Goal: Transaction & Acquisition: Purchase product/service

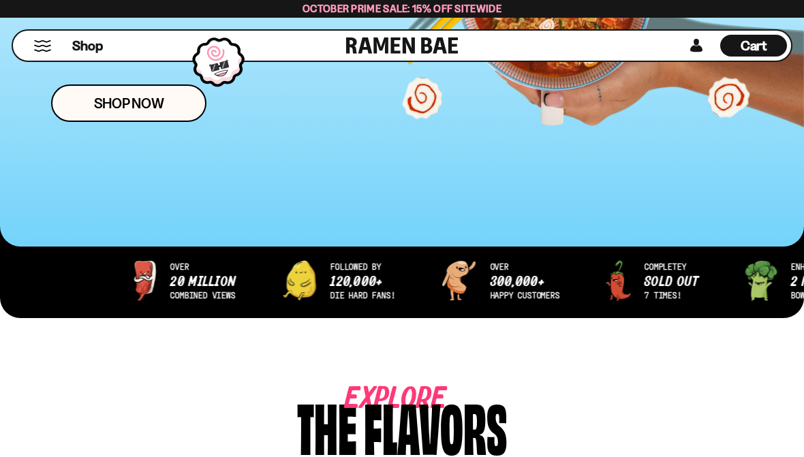
scroll to position [337, 0]
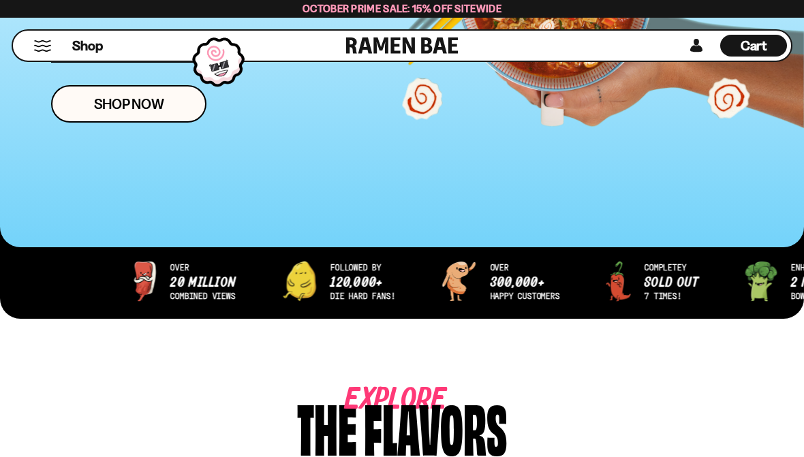
click at [142, 102] on span "Shop Now" at bounding box center [129, 104] width 70 height 14
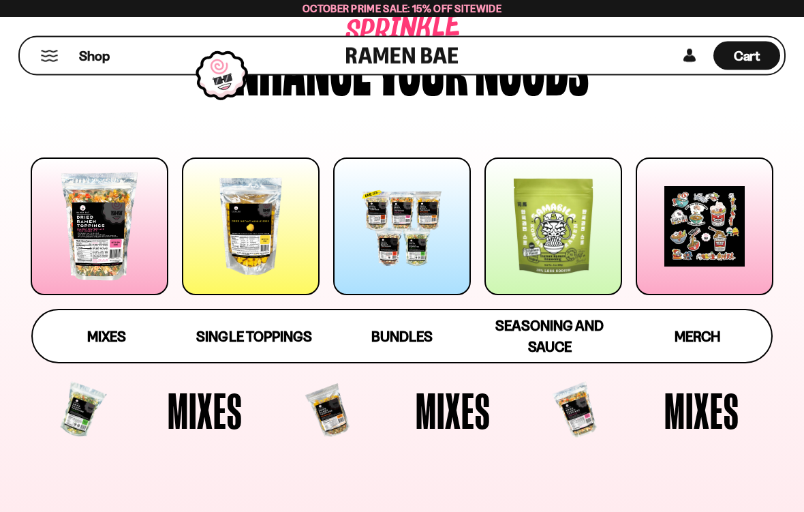
scroll to position [122, 0]
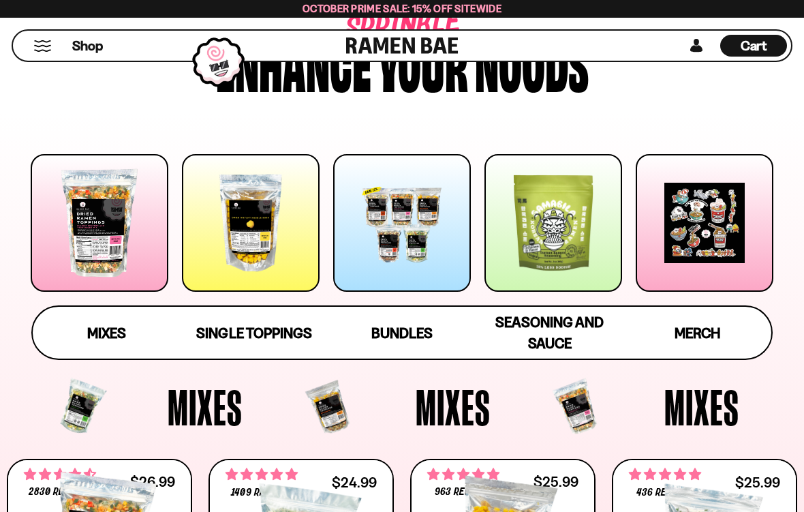
click at [129, 228] on div at bounding box center [100, 223] width 138 height 138
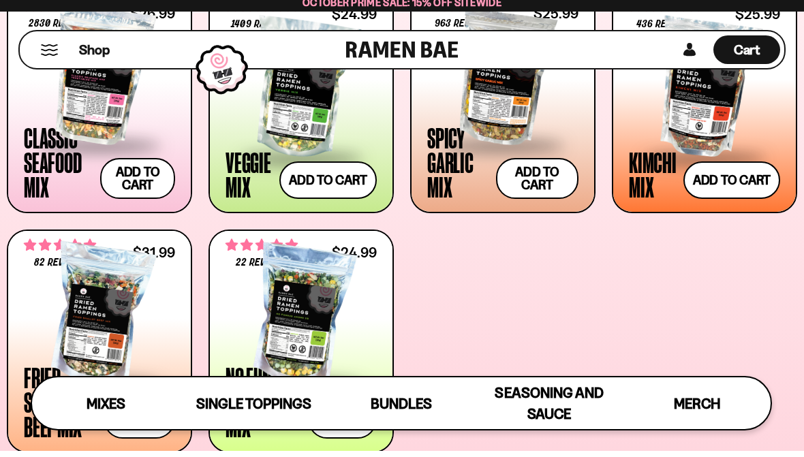
scroll to position [573, 0]
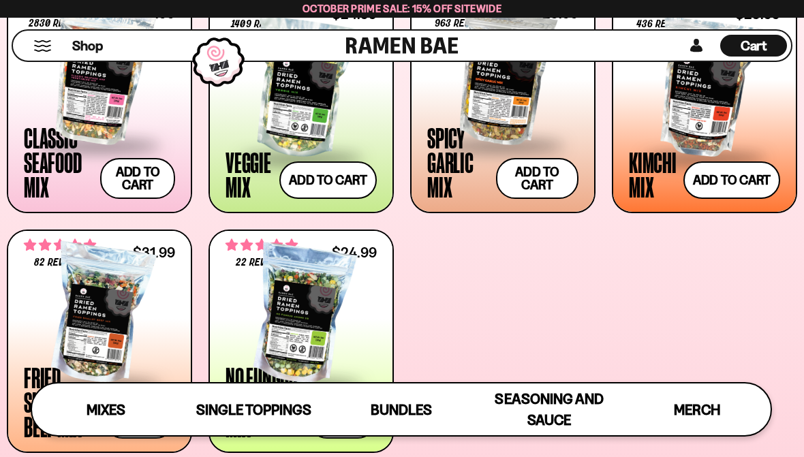
click at [109, 117] on div at bounding box center [99, 75] width 151 height 136
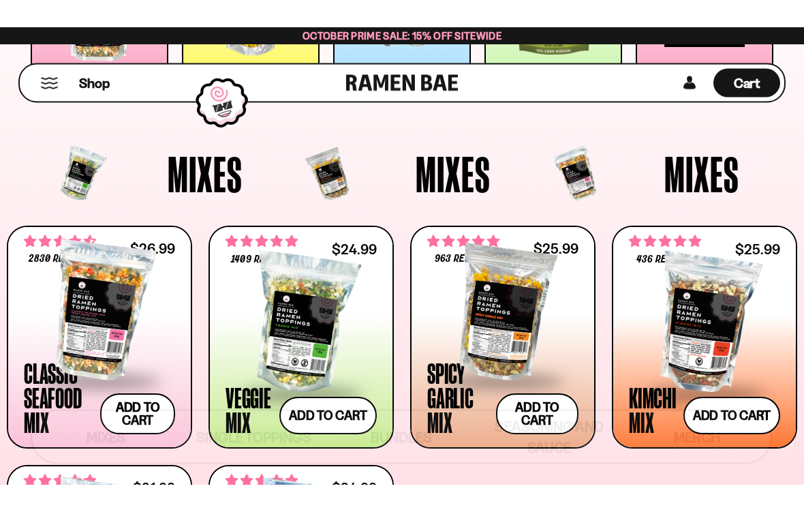
scroll to position [384, 0]
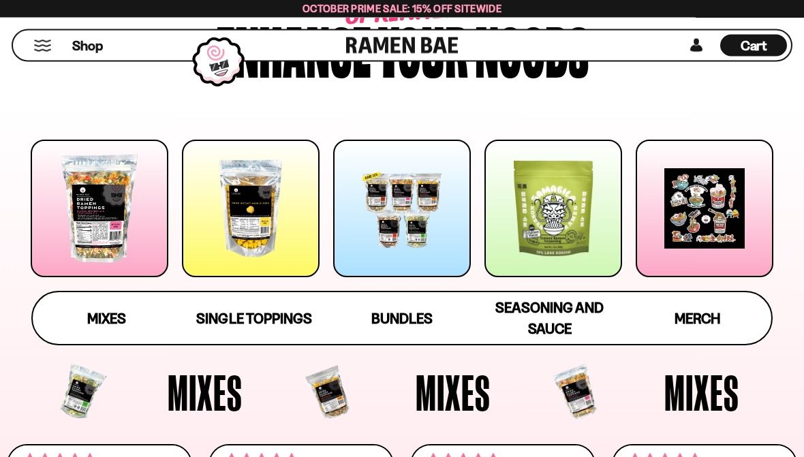
click at [559, 310] on span "Seasoning and Sauce" at bounding box center [549, 319] width 108 height 38
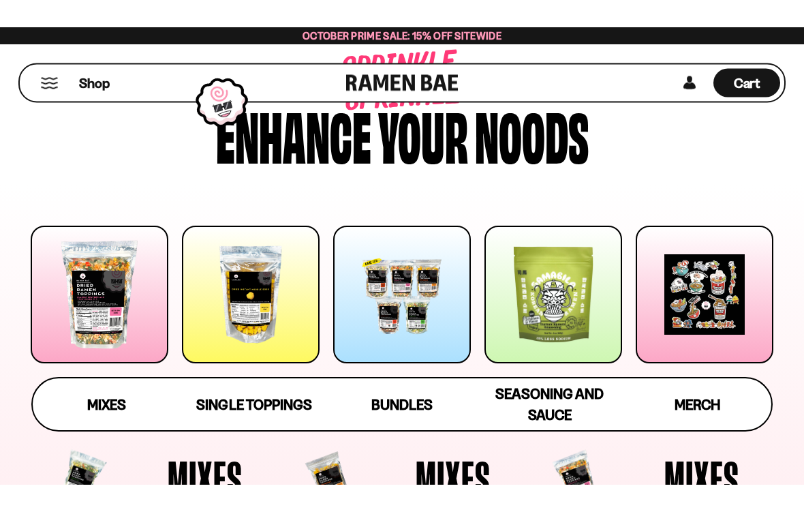
scroll to position [0, 0]
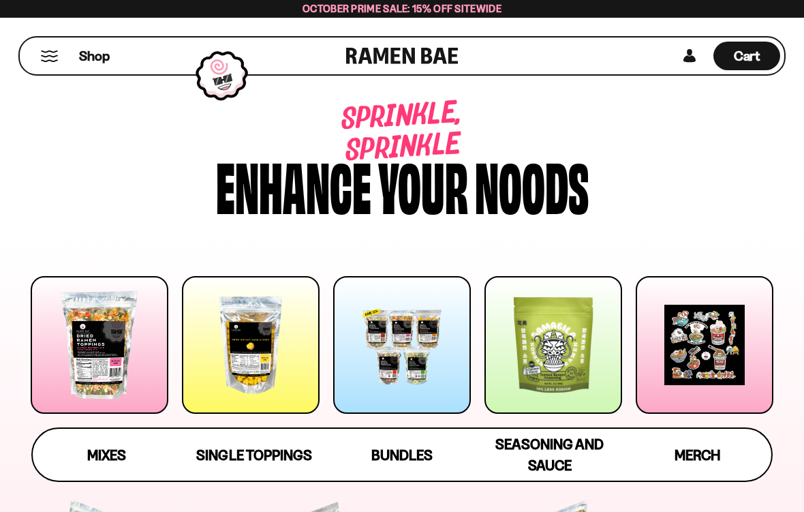
click at [57, 57] on button "Mobile Menu Trigger" at bounding box center [49, 56] width 18 height 12
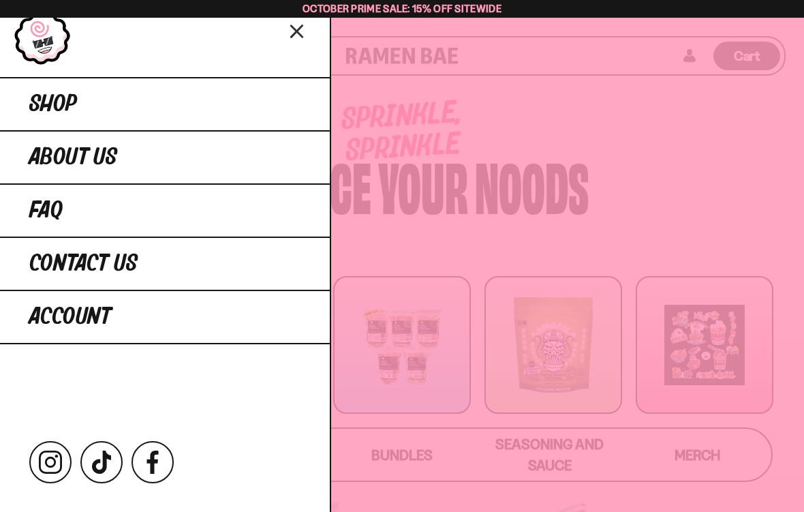
click at [608, 103] on div at bounding box center [402, 256] width 804 height 512
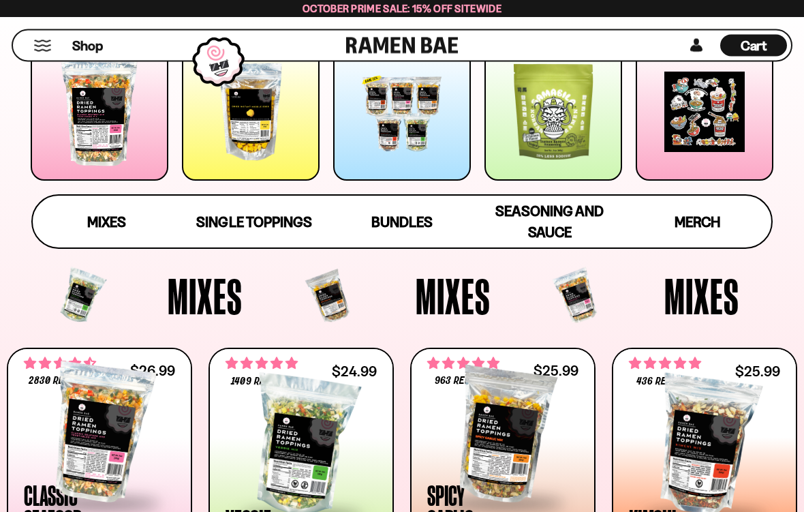
scroll to position [234, 0]
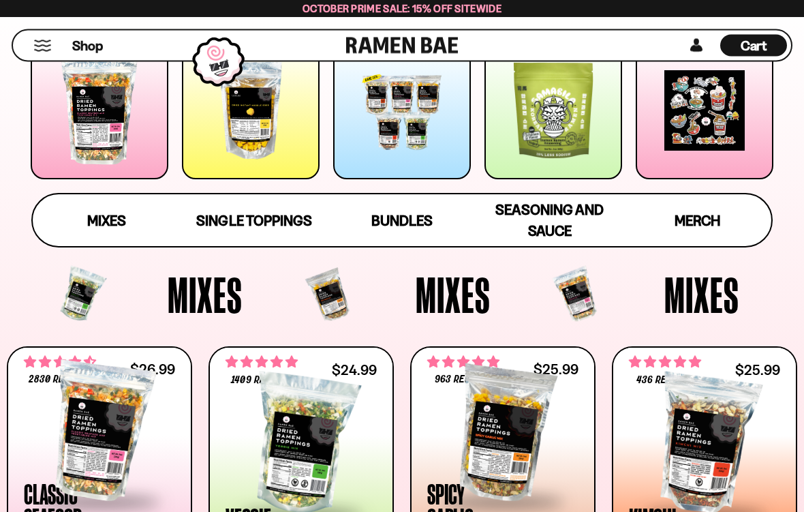
click at [399, 206] on link "Bundles" at bounding box center [402, 221] width 148 height 52
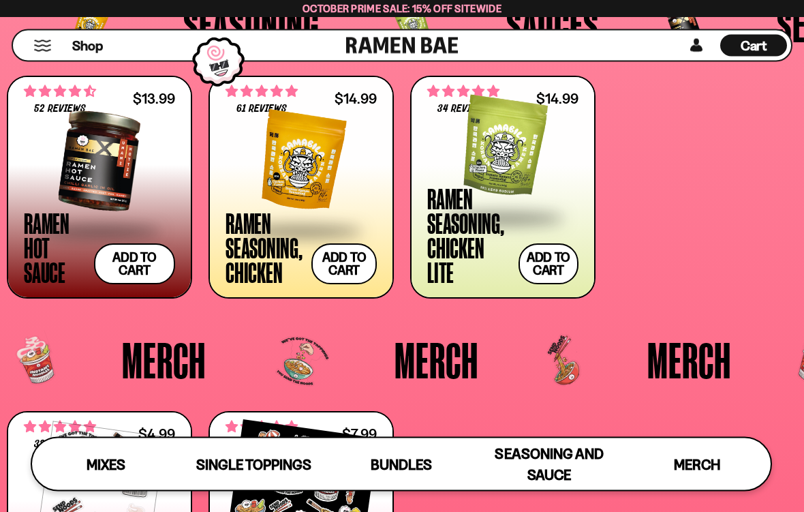
scroll to position [2707, 0]
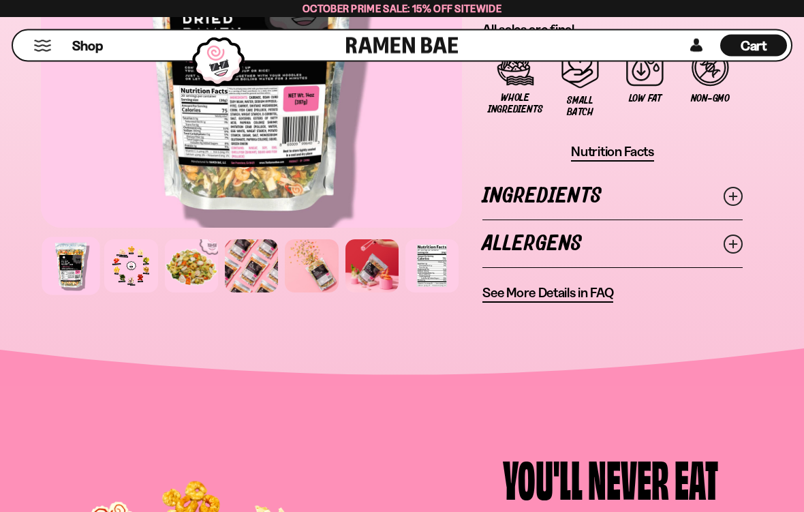
scroll to position [1532, 0]
click at [733, 198] on line at bounding box center [733, 196] width 7 height 7
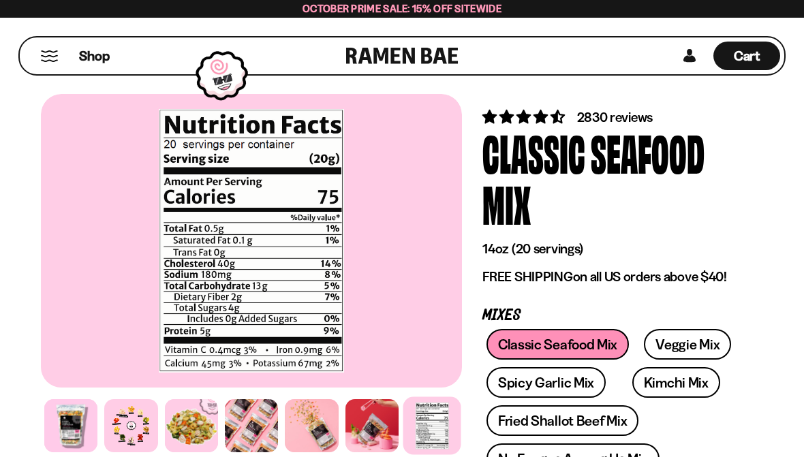
scroll to position [0, 0]
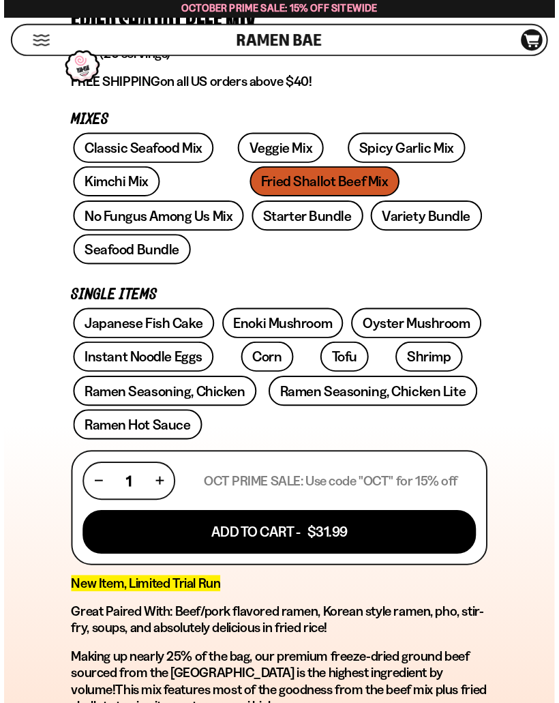
scroll to position [518, 0]
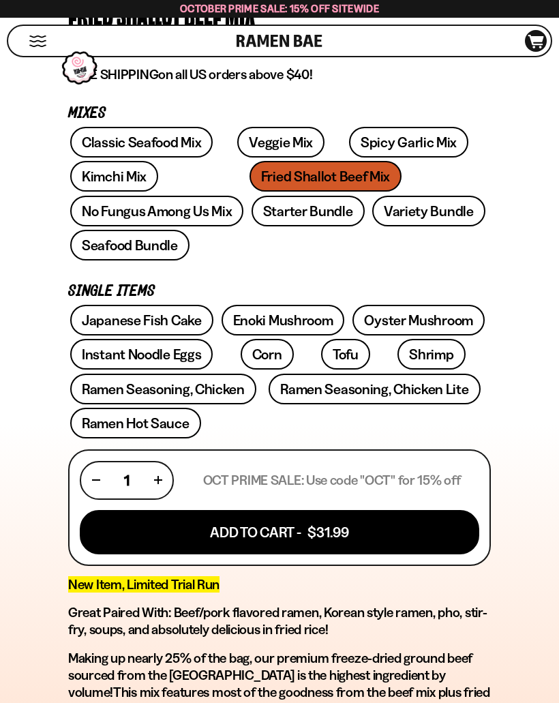
click at [372, 207] on link "Variety Bundle" at bounding box center [428, 211] width 113 height 31
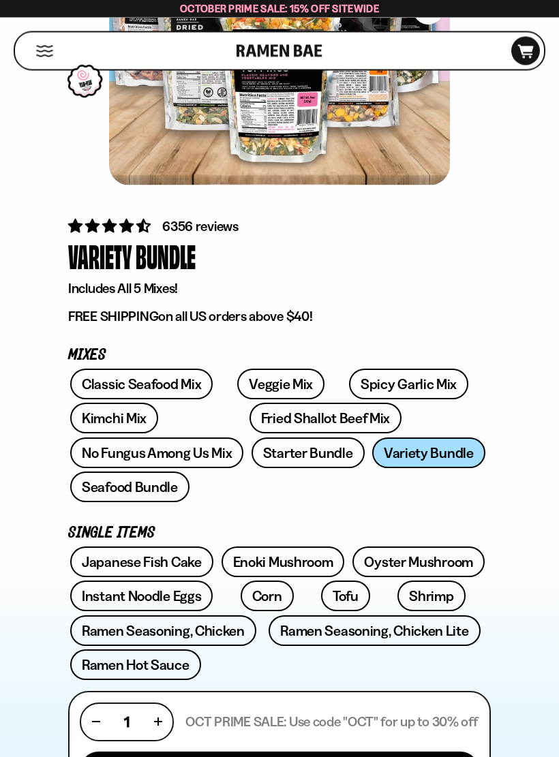
scroll to position [276, 0]
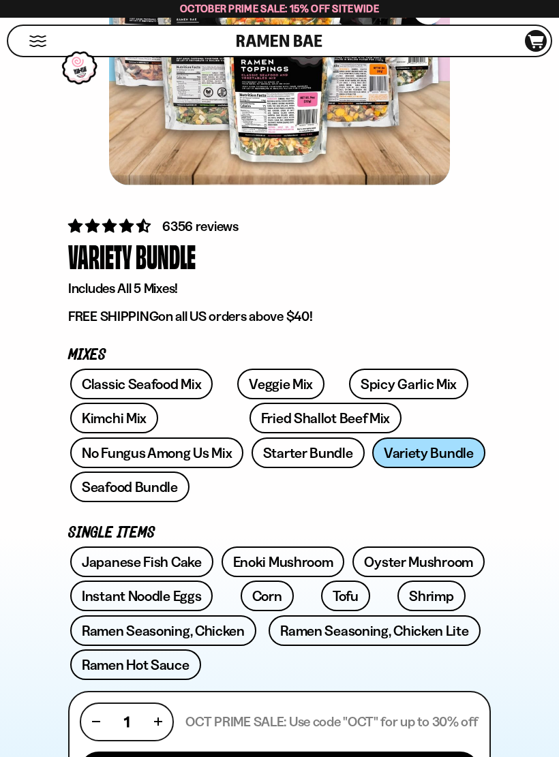
click at [280, 414] on link "Fried Shallot Beef Mix" at bounding box center [325, 418] width 152 height 31
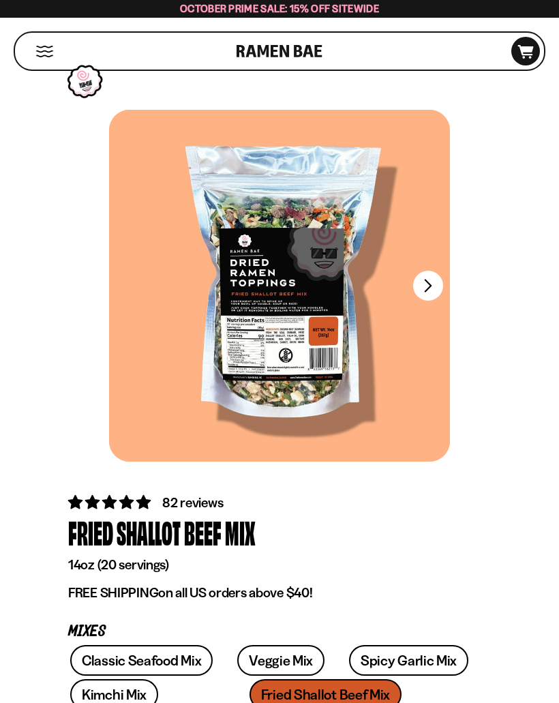
click at [42, 55] on button "Mobile Menu Trigger" at bounding box center [44, 52] width 18 height 12
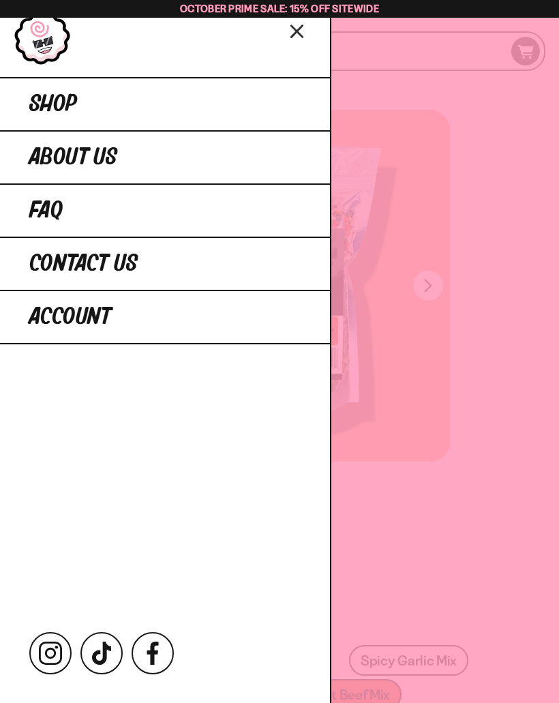
click at [273, 95] on link "Shop" at bounding box center [165, 103] width 330 height 53
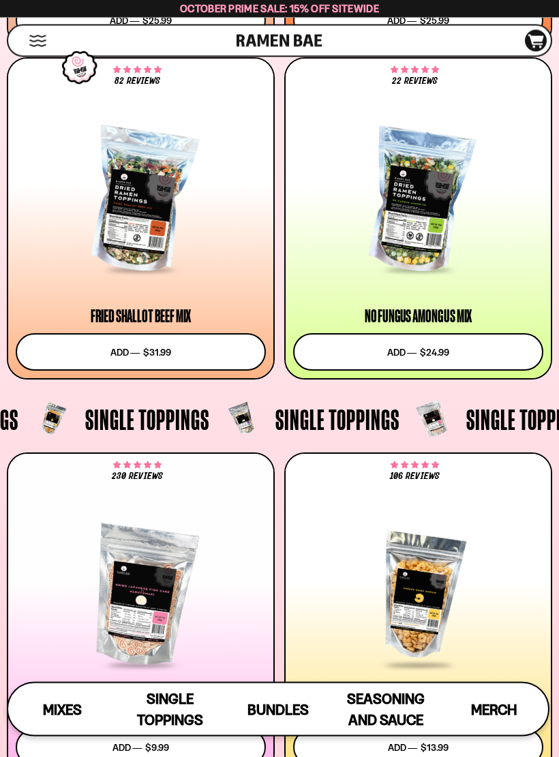
scroll to position [1071, 0]
click at [184, 335] on button "Add to cart Add ― Regular price $31.99 Regular price Sale price $31.99 Unit pri…" at bounding box center [141, 351] width 250 height 37
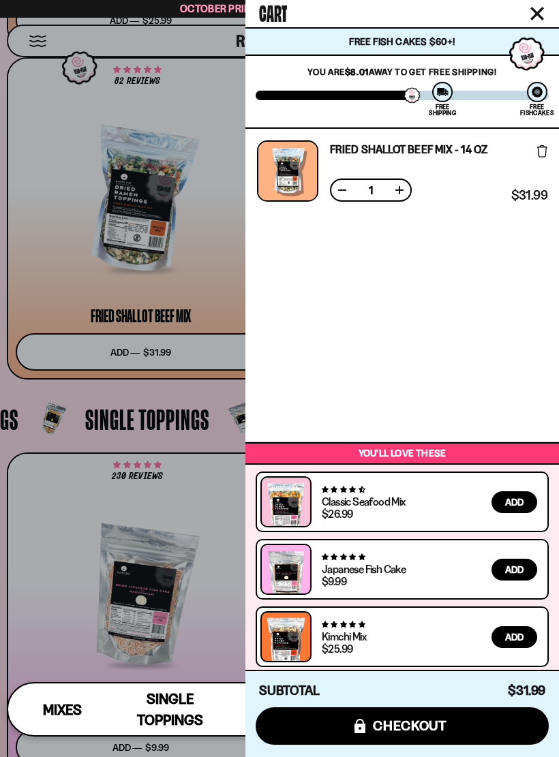
click at [156, 459] on div at bounding box center [279, 378] width 559 height 757
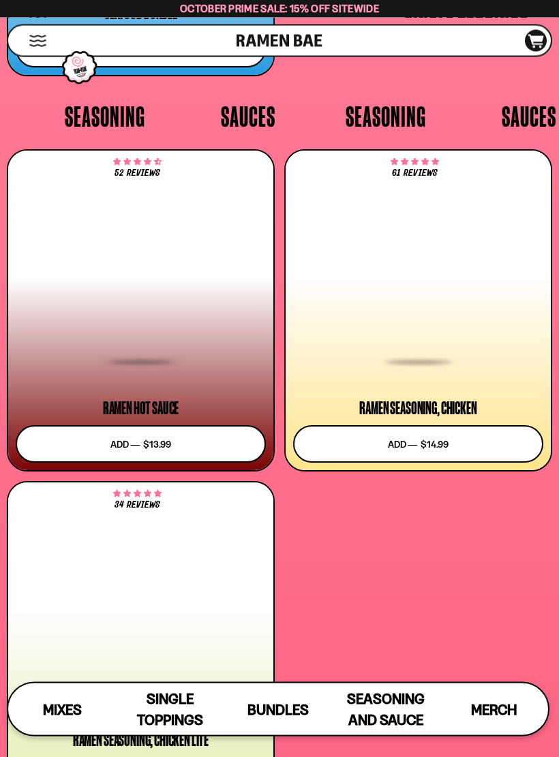
scroll to position [5483, 0]
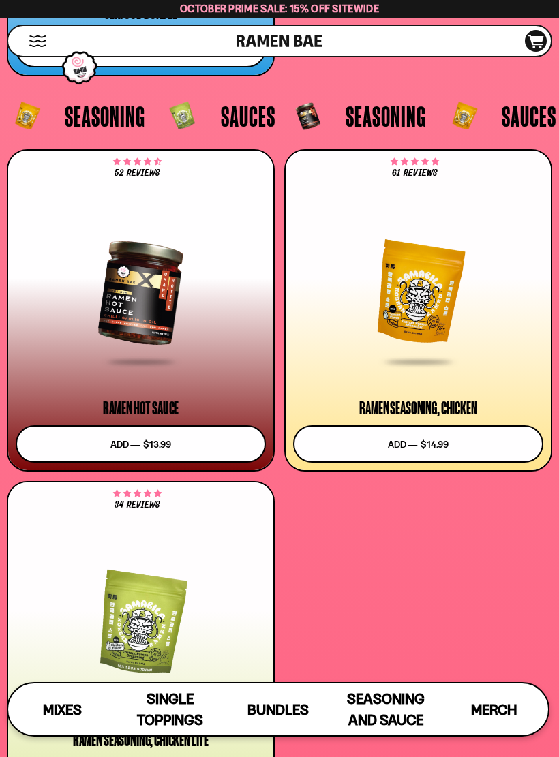
click at [464, 339] on div at bounding box center [418, 292] width 250 height 141
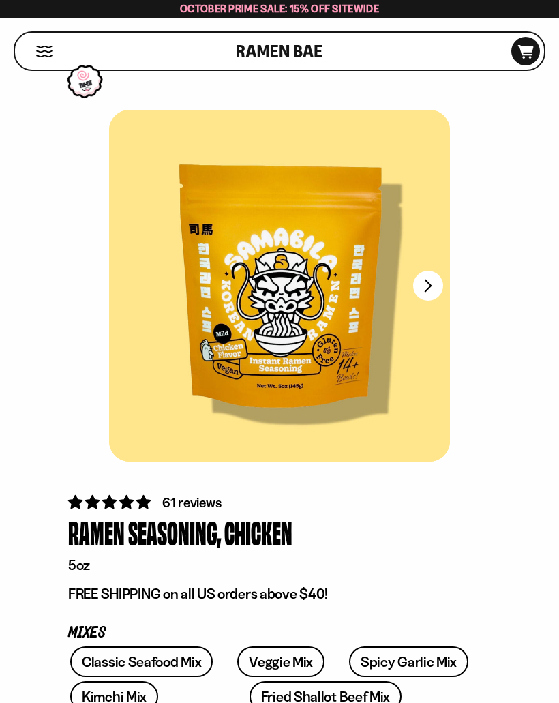
click at [37, 61] on div "Shop" at bounding box center [127, 51] width 217 height 37
click at [50, 55] on button "Mobile Menu Trigger" at bounding box center [44, 52] width 18 height 12
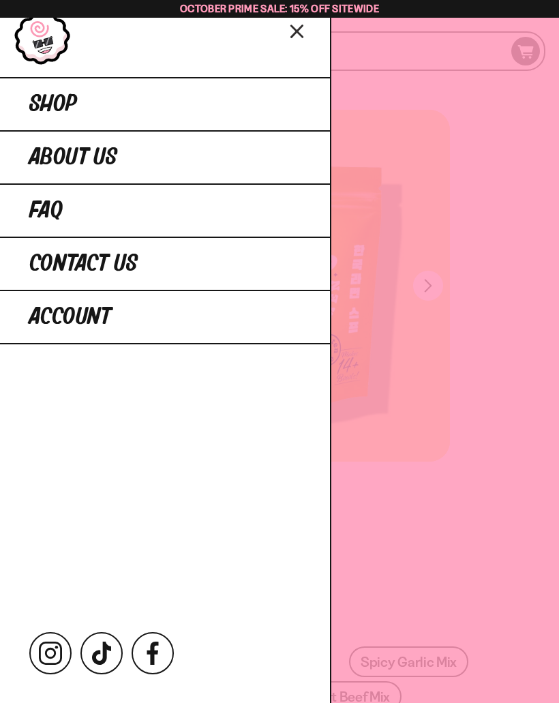
click at [215, 103] on link "Shop" at bounding box center [165, 103] width 330 height 53
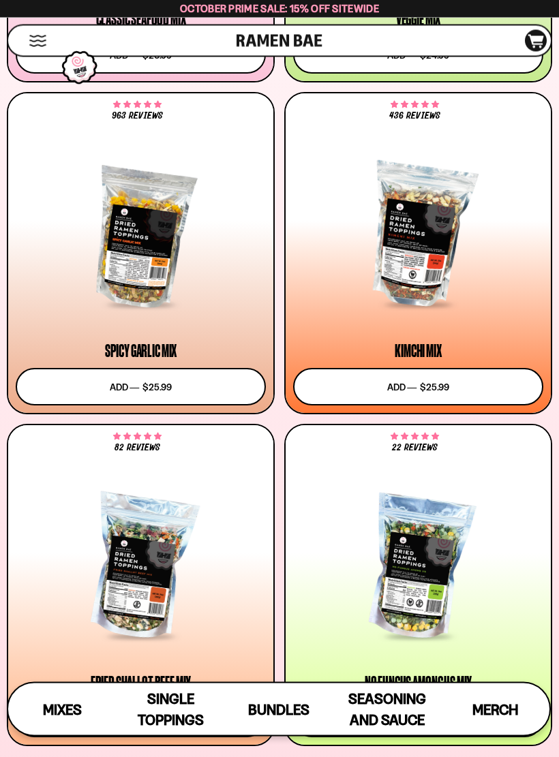
scroll to position [705, 0]
click at [405, 322] on div at bounding box center [418, 232] width 250 height 202
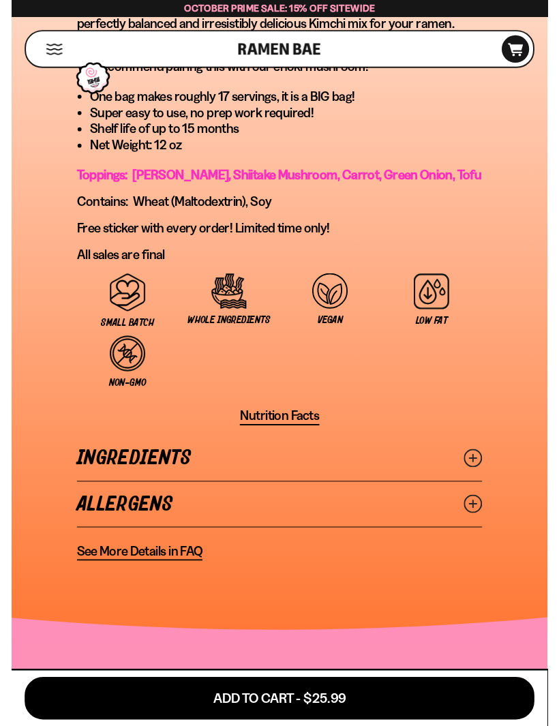
scroll to position [1274, 0]
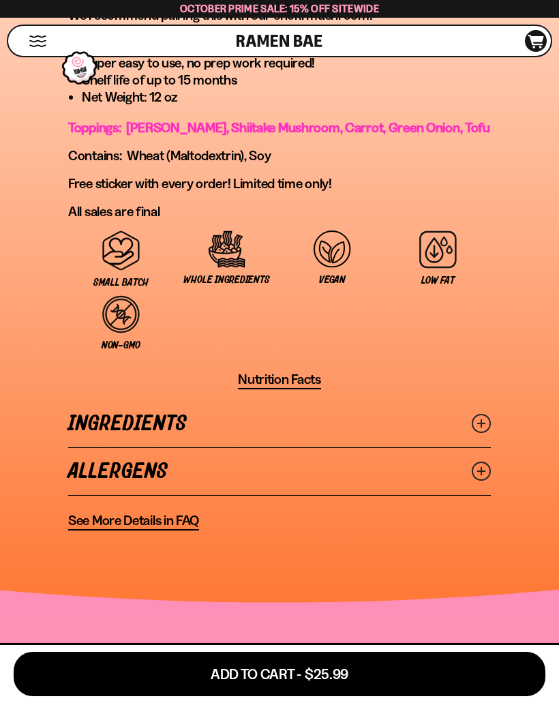
click at [482, 414] on icon at bounding box center [481, 423] width 19 height 19
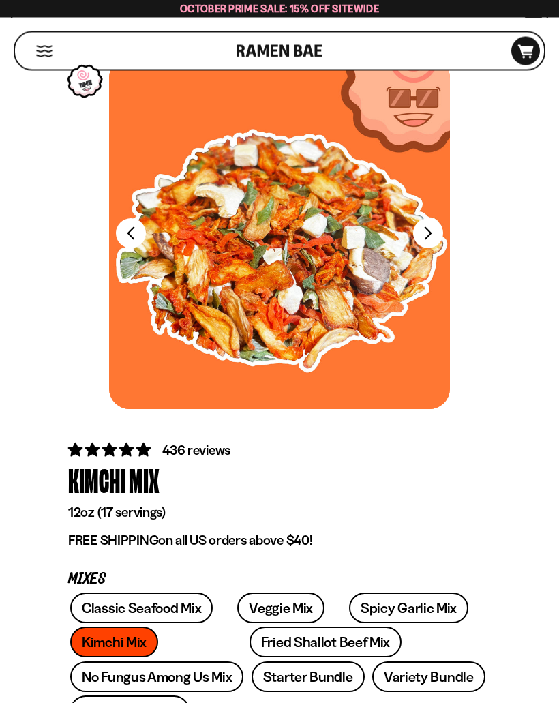
scroll to position [0, 0]
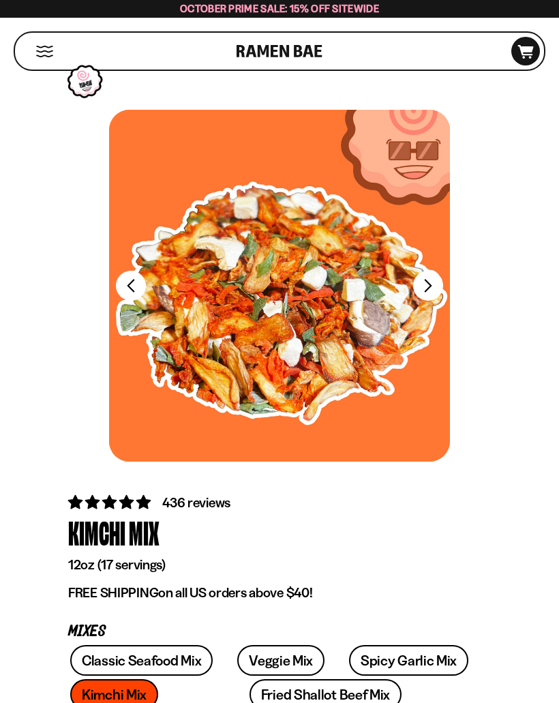
click at [38, 51] on button "Mobile Menu Trigger" at bounding box center [44, 52] width 18 height 12
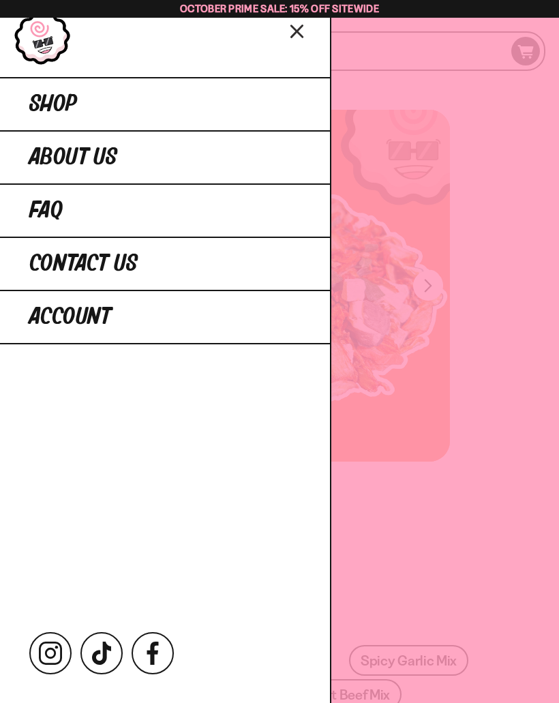
click at [241, 202] on link "FAQ" at bounding box center [165, 209] width 330 height 53
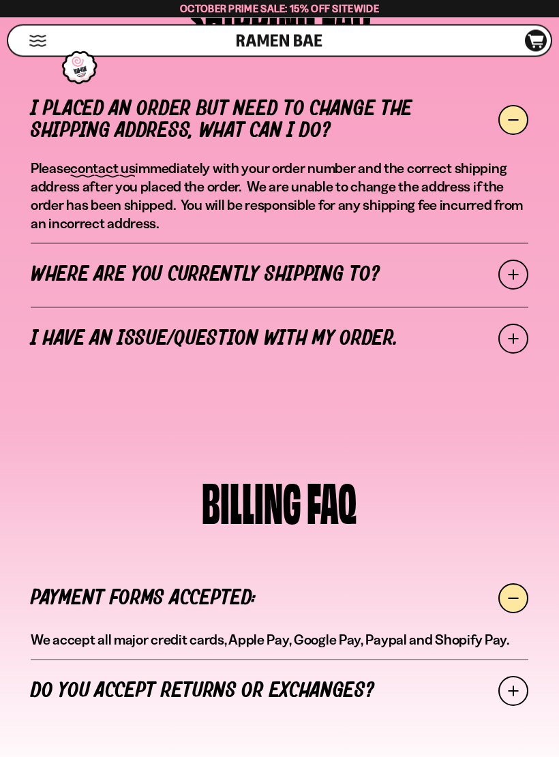
scroll to position [343, 0]
click at [514, 272] on span at bounding box center [513, 275] width 30 height 30
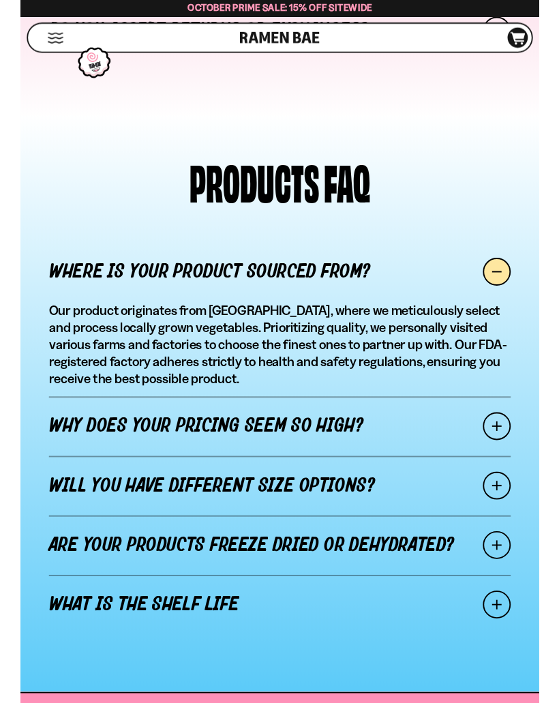
scroll to position [1690, 0]
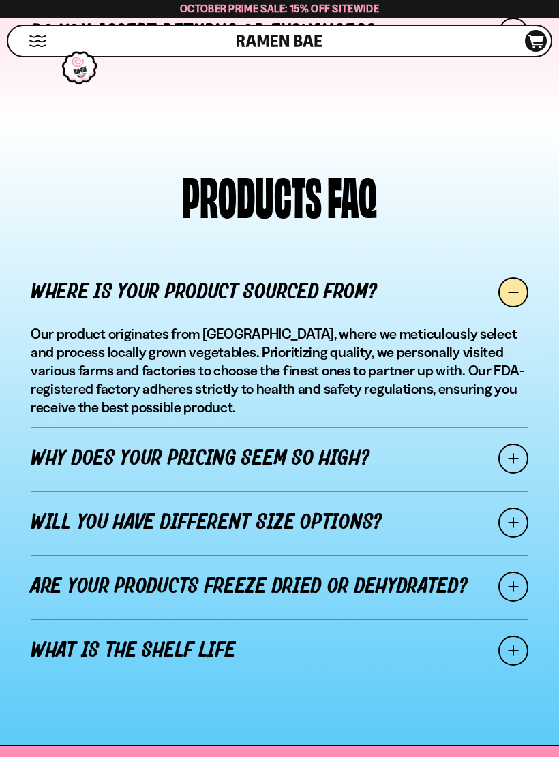
click at [520, 444] on span at bounding box center [513, 459] width 30 height 30
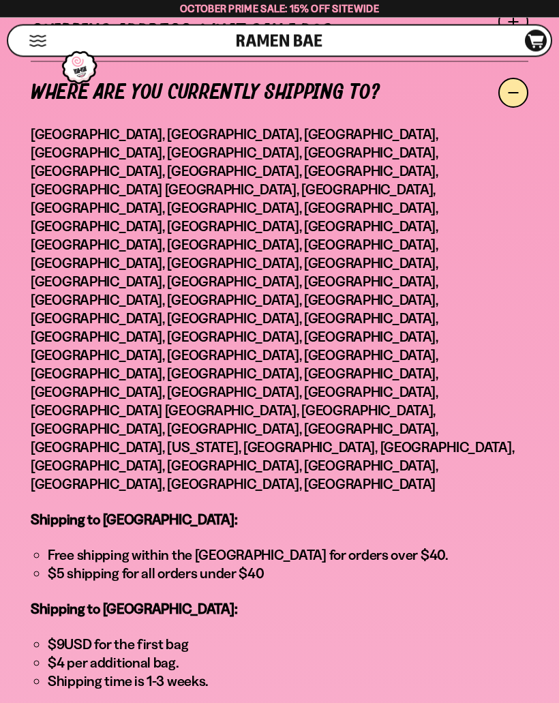
scroll to position [66, 0]
